Goal: Information Seeking & Learning: Check status

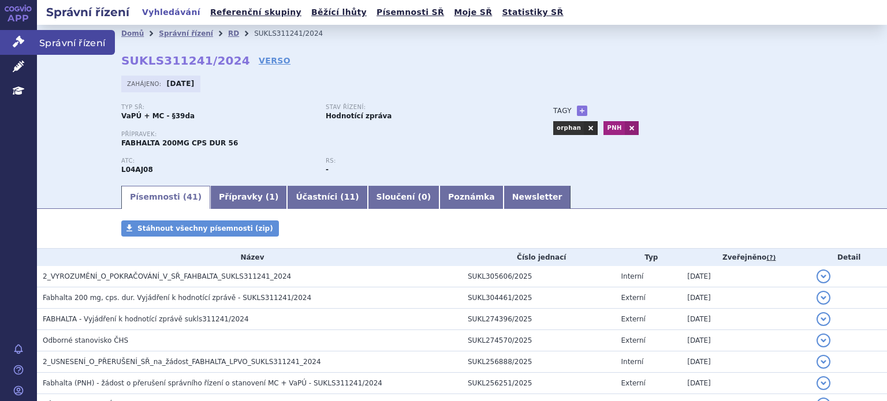
drag, startPoint x: 0, startPoint y: 0, endPoint x: 14, endPoint y: 43, distance: 44.9
click at [14, 43] on icon at bounding box center [19, 42] width 12 height 12
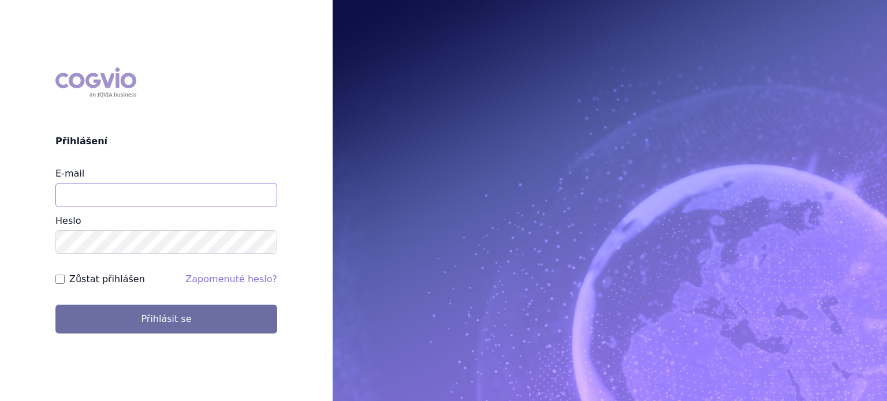
click at [106, 197] on input "E-mail" at bounding box center [166, 195] width 222 height 24
type input "lenka.pribylova@astrazeneca.com"
click at [55, 305] on button "Přihlásit se" at bounding box center [166, 319] width 222 height 29
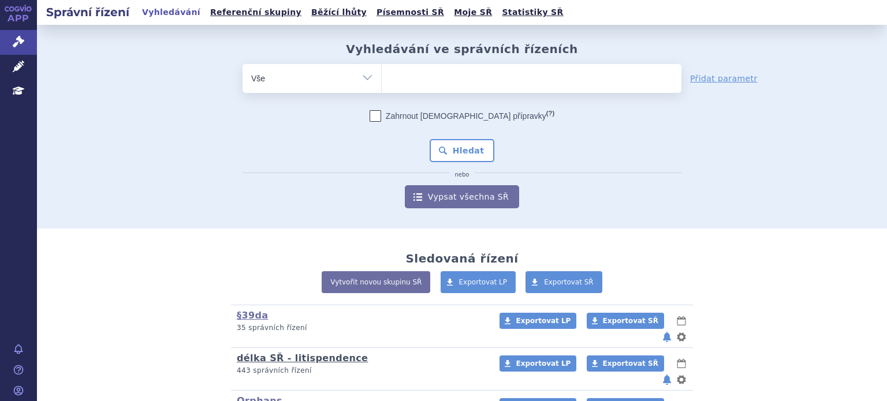
scroll to position [117, 0]
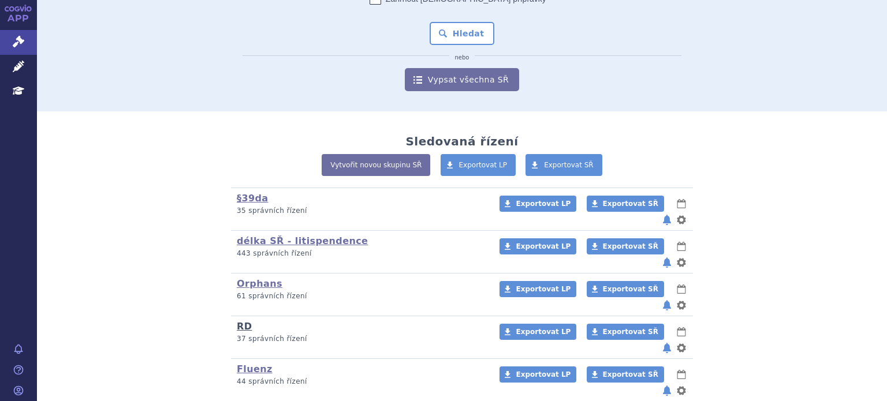
click at [239, 321] on link "RD" at bounding box center [244, 326] width 15 height 11
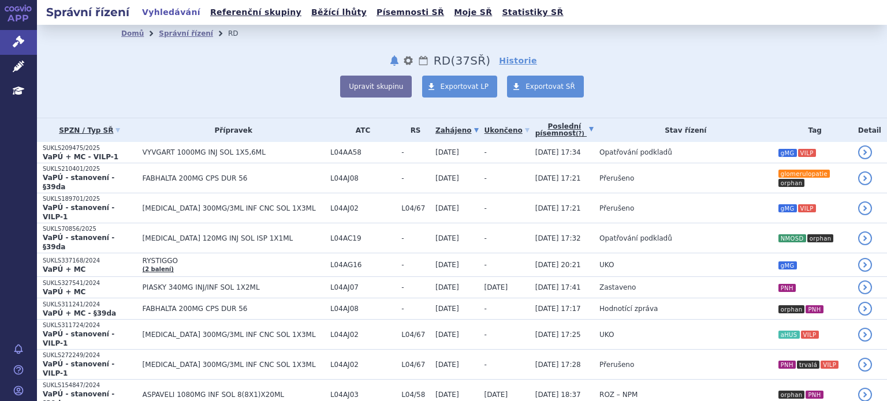
click at [535, 137] on link "Poslední písemnost (?)" at bounding box center [564, 130] width 58 height 24
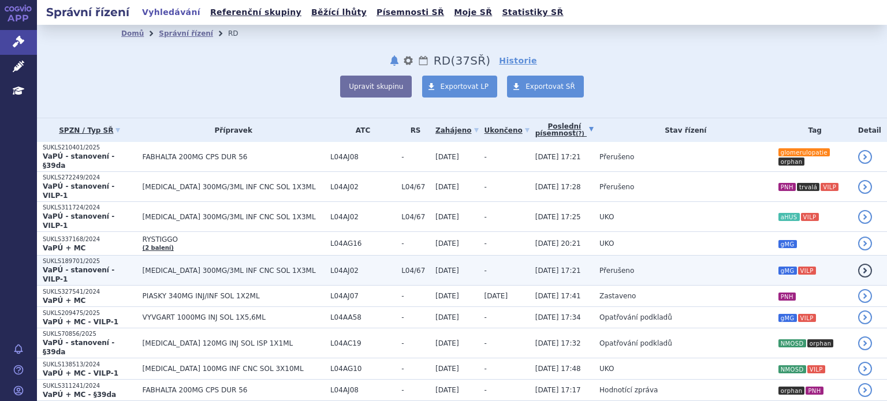
click at [535, 267] on span "[DATE] 17:21" at bounding box center [558, 271] width 46 height 8
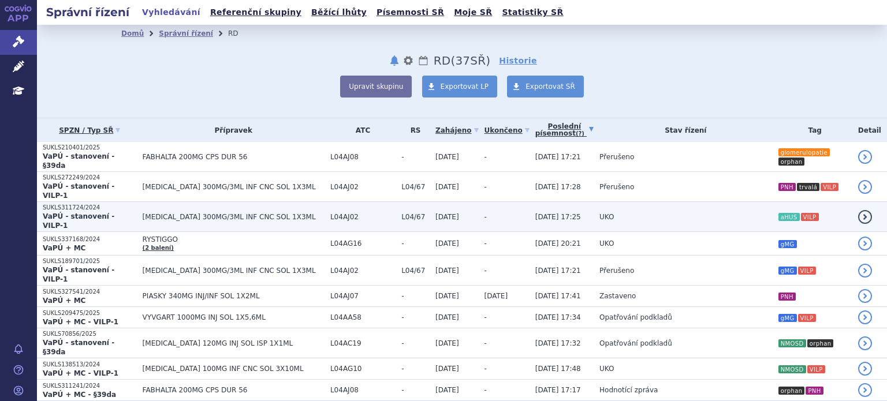
click at [535, 213] on span "11.09.2025 17:25" at bounding box center [558, 217] width 46 height 8
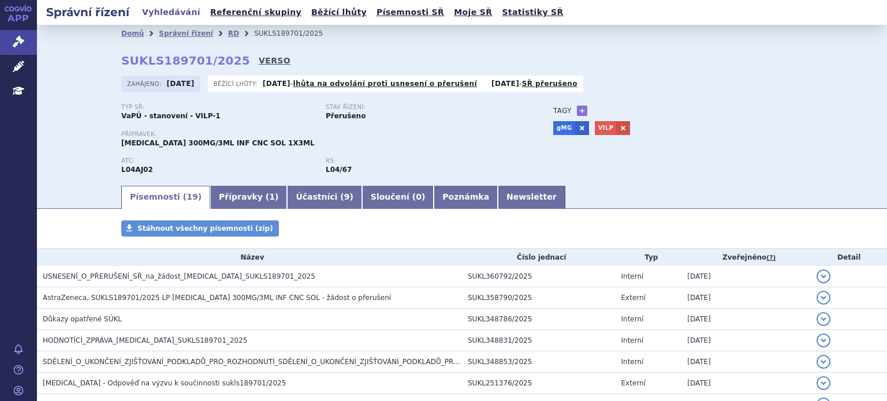
click at [259, 56] on link "VERSO" at bounding box center [275, 61] width 32 height 12
click at [259, 63] on link "VERSO" at bounding box center [275, 61] width 32 height 12
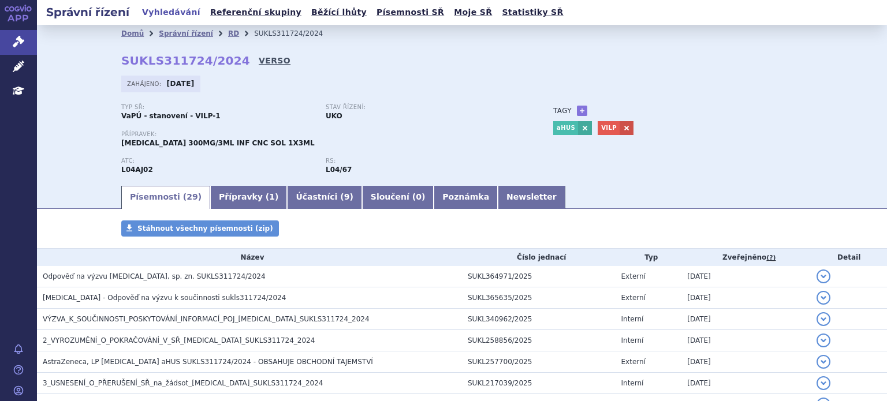
click at [259, 59] on link "VERSO" at bounding box center [275, 61] width 32 height 12
